Goal: Task Accomplishment & Management: Use online tool/utility

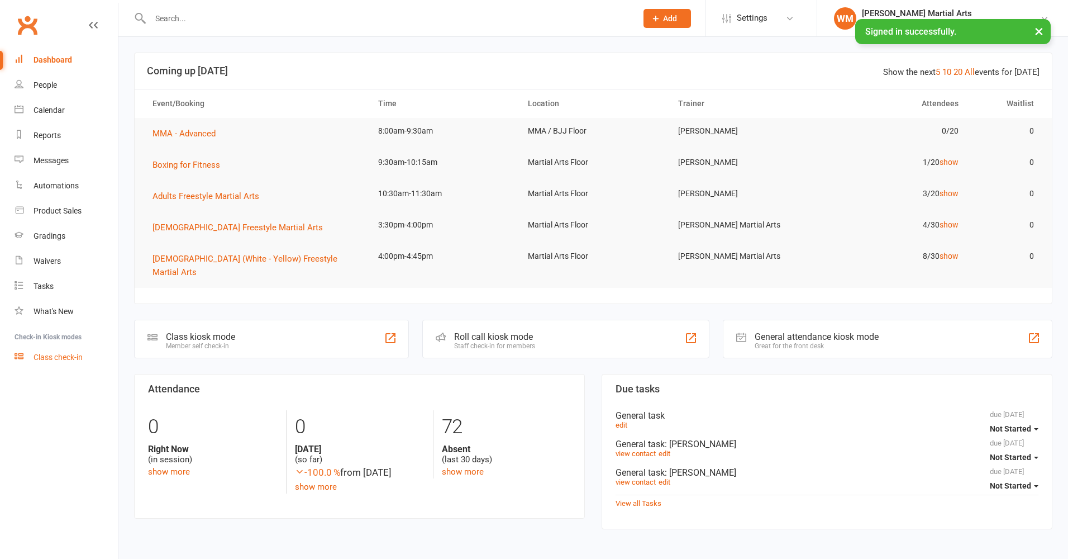
drag, startPoint x: 0, startPoint y: 0, endPoint x: 69, endPoint y: 354, distance: 360.8
click at [69, 354] on div "Class check-in" at bounding box center [58, 356] width 49 height 9
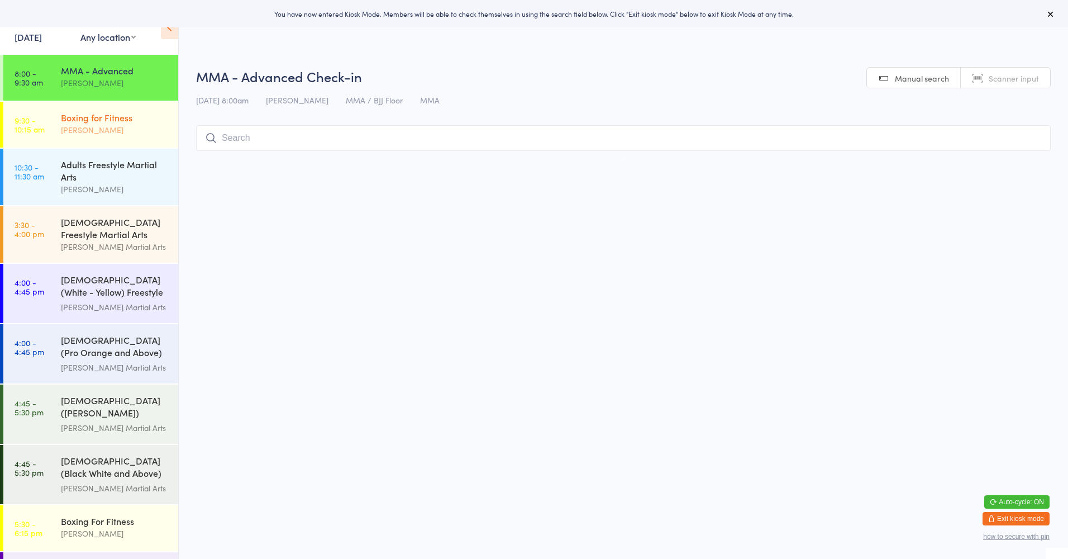
click at [89, 123] on div "[PERSON_NAME]" at bounding box center [115, 129] width 108 height 13
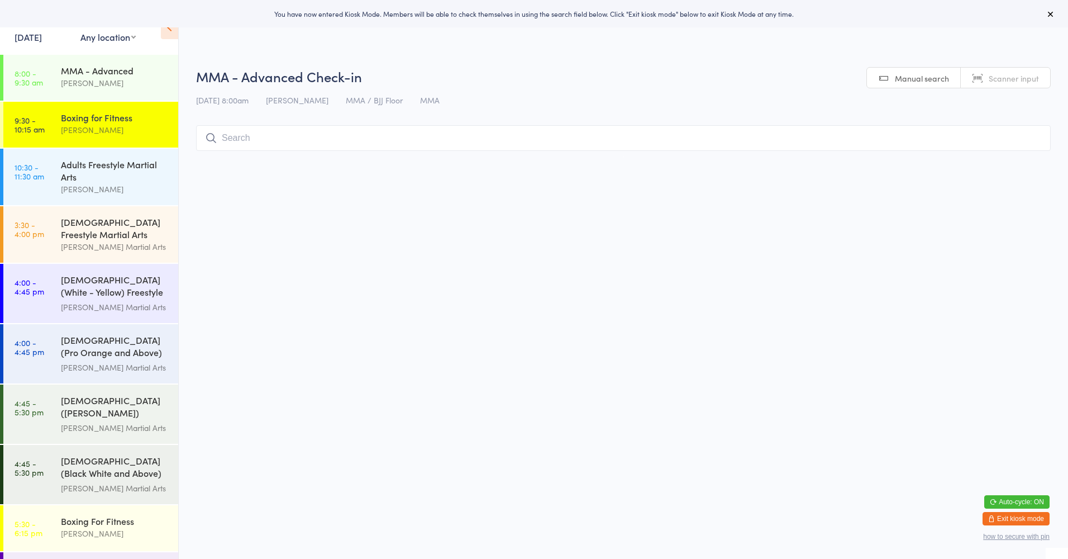
click at [250, 139] on input "search" at bounding box center [623, 138] width 855 height 26
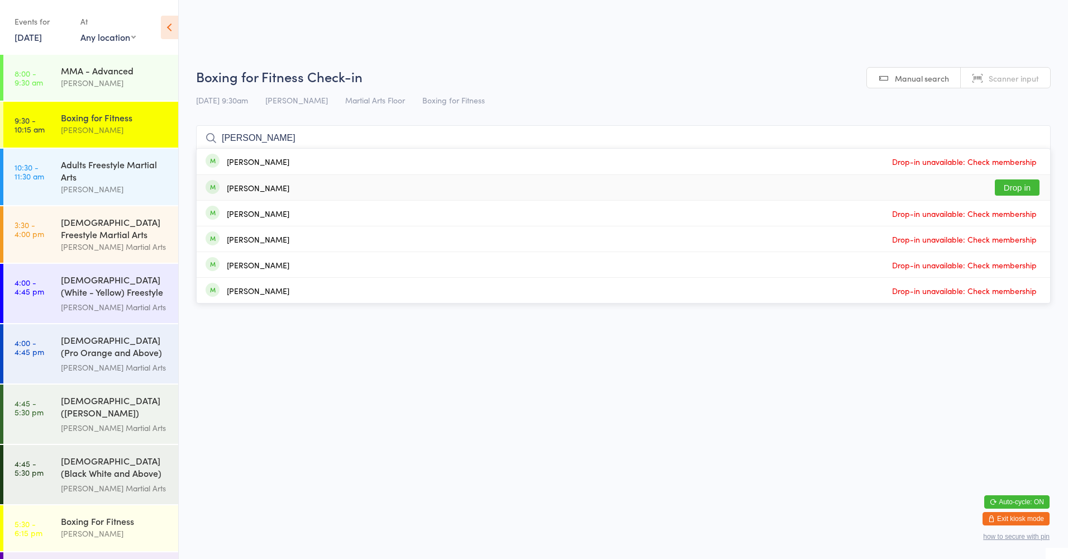
type input "bonner"
click at [1007, 188] on button "Drop in" at bounding box center [1017, 187] width 45 height 16
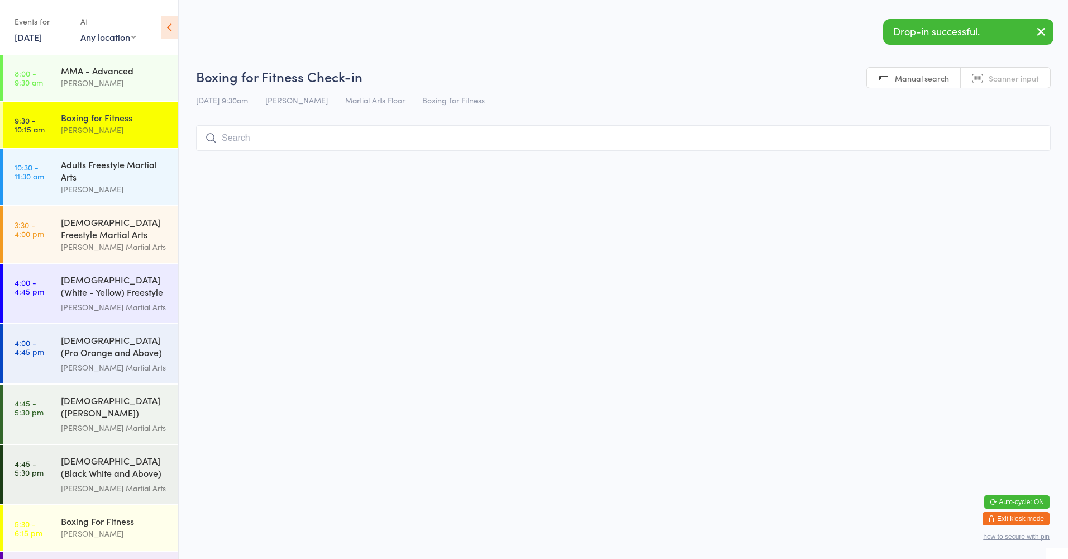
click at [244, 142] on input "search" at bounding box center [623, 138] width 855 height 26
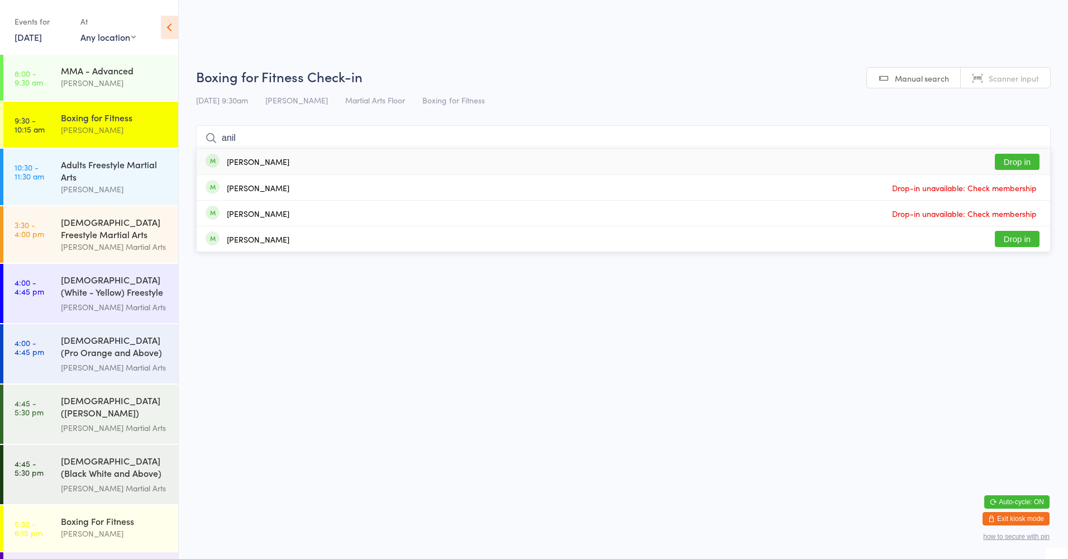
type input "anil"
click at [1014, 160] on button "Drop in" at bounding box center [1017, 162] width 45 height 16
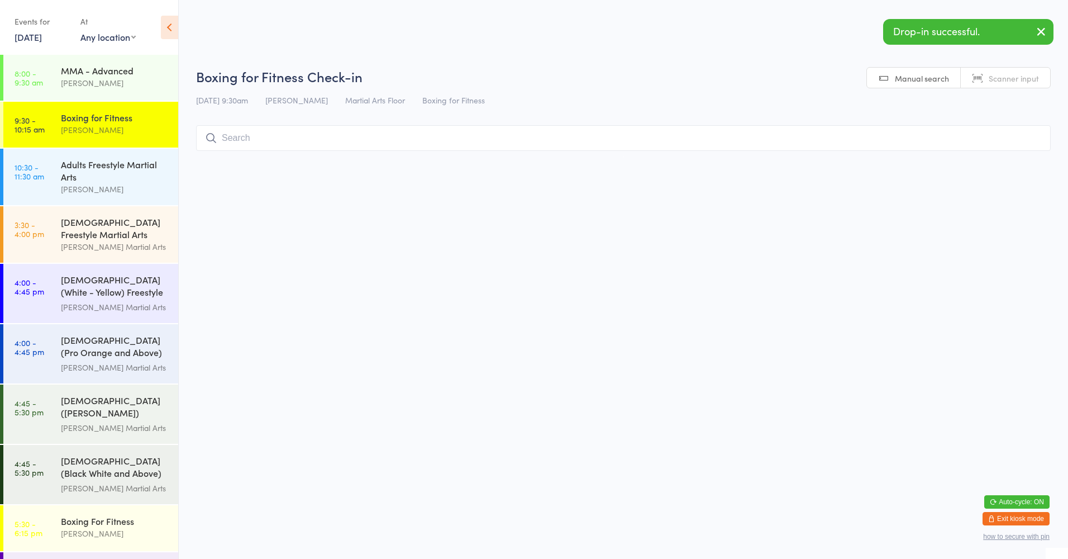
click at [393, 142] on input "search" at bounding box center [623, 138] width 855 height 26
type input "orenchu"
click at [1012, 160] on button "Check in" at bounding box center [1017, 162] width 45 height 16
click at [618, 255] on html "You have now entered Kiosk Mode. Members will be able to check themselves in us…" at bounding box center [534, 279] width 1068 height 559
